Goal: Check status

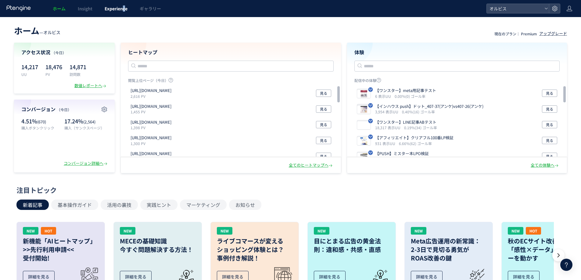
click at [124, 11] on span "Experience" at bounding box center [116, 8] width 23 height 6
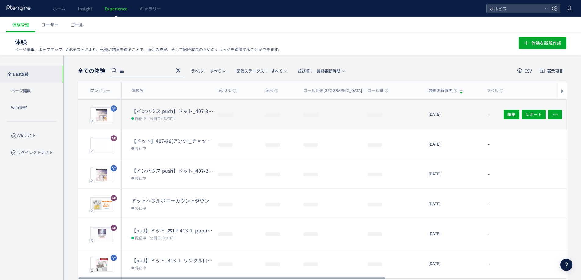
click at [158, 110] on dt "【インハウス push】ドット_407-37(アンケ)vs407-26(アンケ)" at bounding box center [173, 111] width 82 height 7
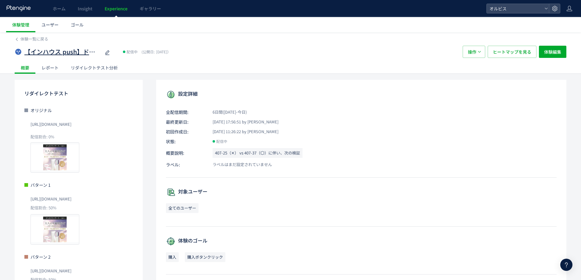
click at [106, 54] on icon at bounding box center [107, 52] width 7 height 7
drag, startPoint x: 115, startPoint y: 198, endPoint x: 27, endPoint y: 199, distance: 87.3
click at [27, 199] on div "パターン 1 [URL][DOMAIN_NAME] 配信割合: 50% プレビュー" at bounding box center [78, 213] width 109 height 63
copy span "[URL][DOMAIN_NAME]"
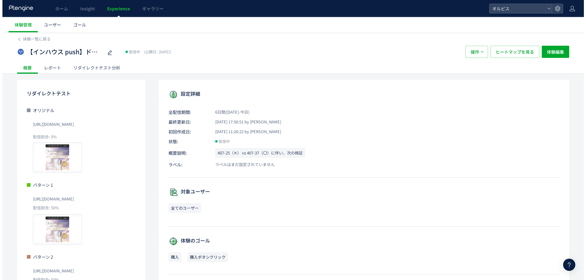
scroll to position [81, 0]
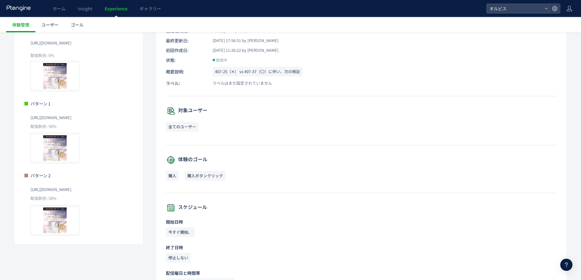
click at [71, 188] on span "[URL][DOMAIN_NAME]" at bounding box center [51, 190] width 41 height 10
copy span "[URL][DOMAIN_NAME]"
click at [53, 23] on span "ユーザー" at bounding box center [50, 25] width 17 height 6
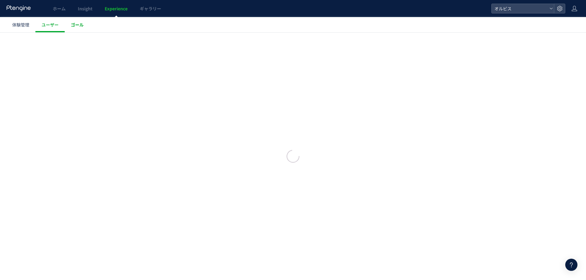
click at [73, 23] on div at bounding box center [293, 140] width 586 height 280
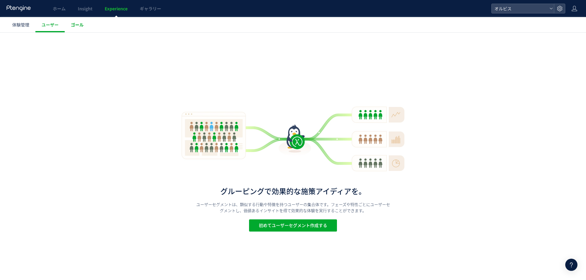
click at [78, 25] on span "ゴール" at bounding box center [77, 25] width 13 height 6
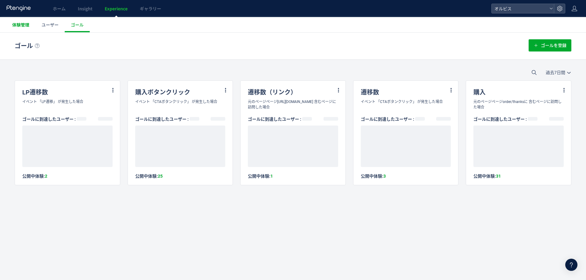
click at [23, 24] on span "体験管理" at bounding box center [20, 25] width 17 height 6
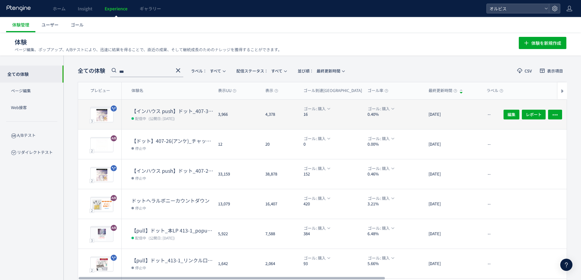
click at [175, 118] on span "(公開日: [DATE])" at bounding box center [162, 118] width 26 height 5
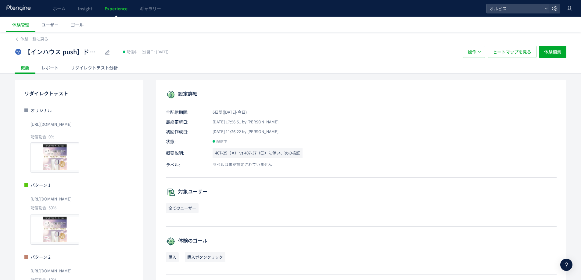
click at [79, 68] on div "リダイレクトテスト分析" at bounding box center [94, 68] width 59 height 12
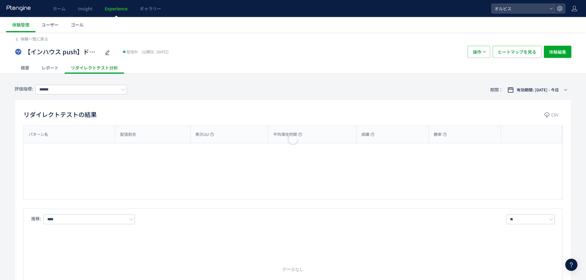
type input "**"
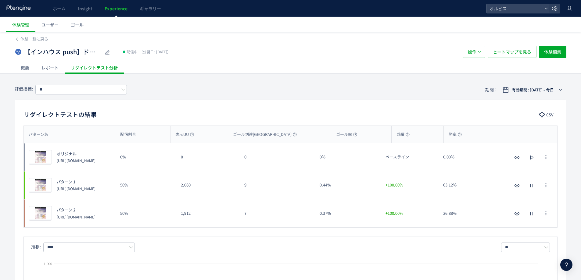
click at [278, 209] on div "7" at bounding box center [277, 214] width 75 height 28
click at [280, 226] on div "7" at bounding box center [277, 214] width 75 height 28
click at [291, 199] on div "9" at bounding box center [277, 186] width 75 height 28
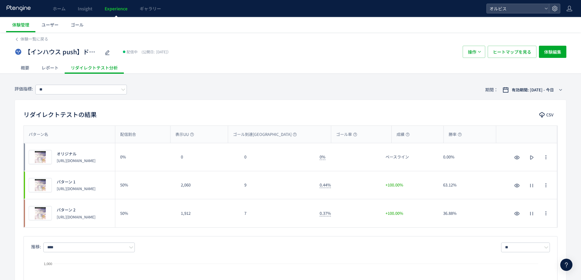
click at [303, 216] on div "7" at bounding box center [277, 214] width 75 height 28
click at [249, 224] on div "7" at bounding box center [277, 214] width 75 height 28
drag, startPoint x: 180, startPoint y: 185, endPoint x: 252, endPoint y: 224, distance: 81.7
click at [233, 220] on div "プレビュー オリジナル [URL][DOMAIN_NAME] 0% 0 0 0% ベースライン 0.00% プレビュー オリジナル [URL][DOMAIN_…" at bounding box center [291, 185] width 534 height 84
click at [273, 225] on div "7" at bounding box center [277, 214] width 75 height 28
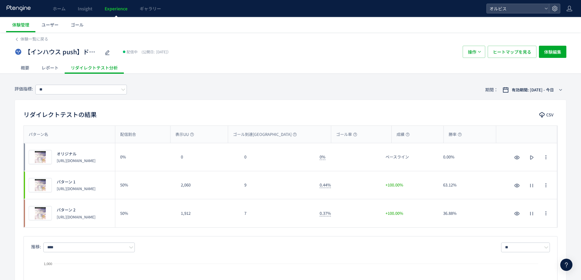
drag, startPoint x: 83, startPoint y: 224, endPoint x: 56, endPoint y: 217, distance: 27.8
click at [56, 217] on div "プレビュー パターン 2 [URL][DOMAIN_NAME]" at bounding box center [69, 214] width 91 height 28
click at [89, 223] on div "プレビュー パターン 2 [URL][DOMAIN_NAME]" at bounding box center [69, 214] width 91 height 28
